Goal: Task Accomplishment & Management: Manage account settings

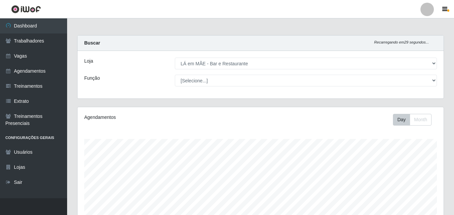
select select "265"
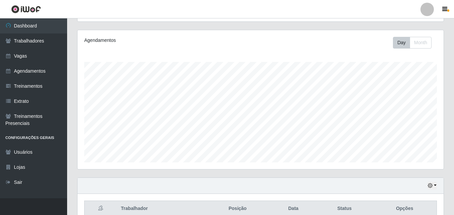
scroll to position [139, 366]
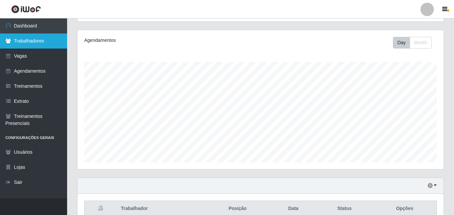
click at [42, 41] on link "Trabalhadores" at bounding box center [33, 41] width 67 height 15
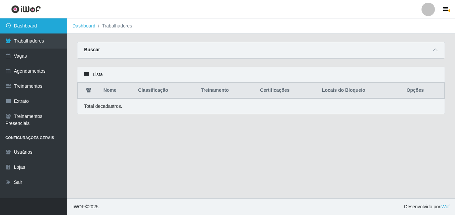
click at [43, 29] on link "Dashboard" at bounding box center [33, 25] width 67 height 15
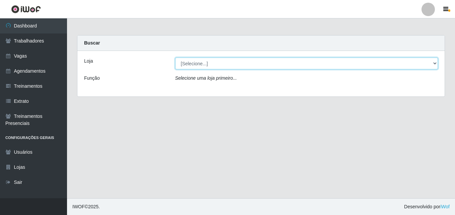
click at [185, 65] on select "[Selecione...] LÁ em MÃE - Bar e Restaurante" at bounding box center [306, 64] width 263 height 12
select select "265"
click at [175, 58] on select "[Selecione...] LÁ em MÃE - Bar e Restaurante" at bounding box center [306, 64] width 263 height 12
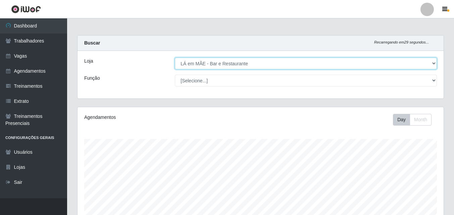
scroll to position [111, 0]
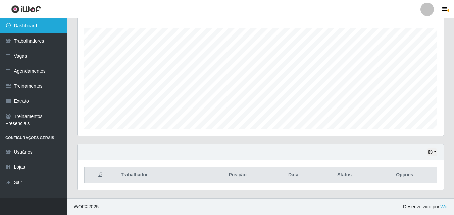
drag, startPoint x: 30, startPoint y: 43, endPoint x: 27, endPoint y: 32, distance: 11.5
click at [30, 42] on link "Trabalhadores" at bounding box center [33, 41] width 67 height 15
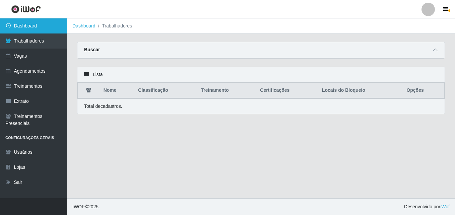
click at [26, 28] on link "Dashboard" at bounding box center [33, 25] width 67 height 15
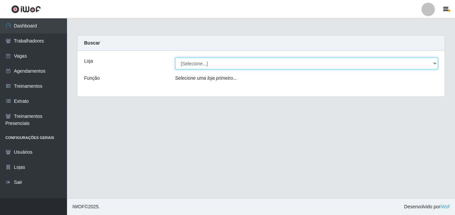
click at [187, 59] on select "[Selecione...] LÁ em MÃE - Bar e Restaurante" at bounding box center [306, 64] width 263 height 12
select select "265"
click at [175, 58] on select "[Selecione...] LÁ em MÃE - Bar e Restaurante" at bounding box center [306, 64] width 263 height 12
click at [191, 65] on select "[Selecione...] LÁ em MÃE - Bar e Restaurante" at bounding box center [306, 64] width 263 height 12
select select "265"
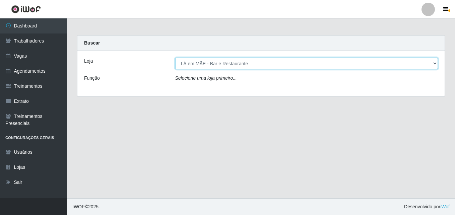
click at [175, 58] on select "[Selecione...] LÁ em MÃE - Bar e Restaurante" at bounding box center [306, 64] width 263 height 12
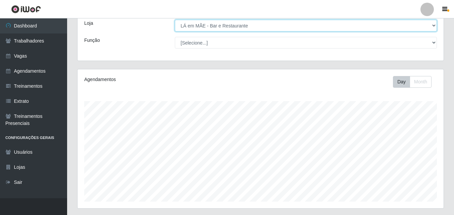
scroll to position [111, 0]
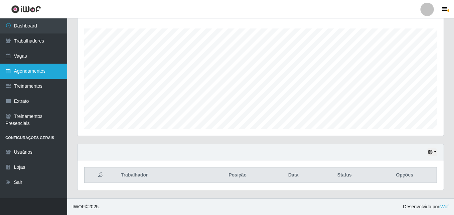
click at [21, 72] on link "Agendamentos" at bounding box center [33, 71] width 67 height 15
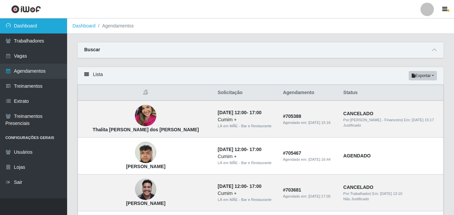
click at [30, 24] on link "Dashboard" at bounding box center [33, 25] width 67 height 15
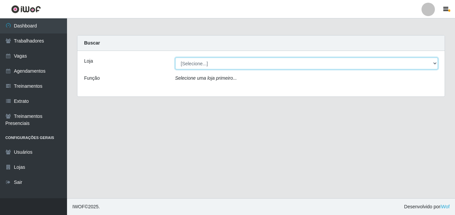
click at [207, 67] on select "[Selecione...] LÁ em MÃE - Bar e Restaurante" at bounding box center [306, 64] width 263 height 12
select select "265"
click at [175, 58] on select "[Selecione...] LÁ em MÃE - Bar e Restaurante" at bounding box center [306, 64] width 263 height 12
